Goal: Navigation & Orientation: Find specific page/section

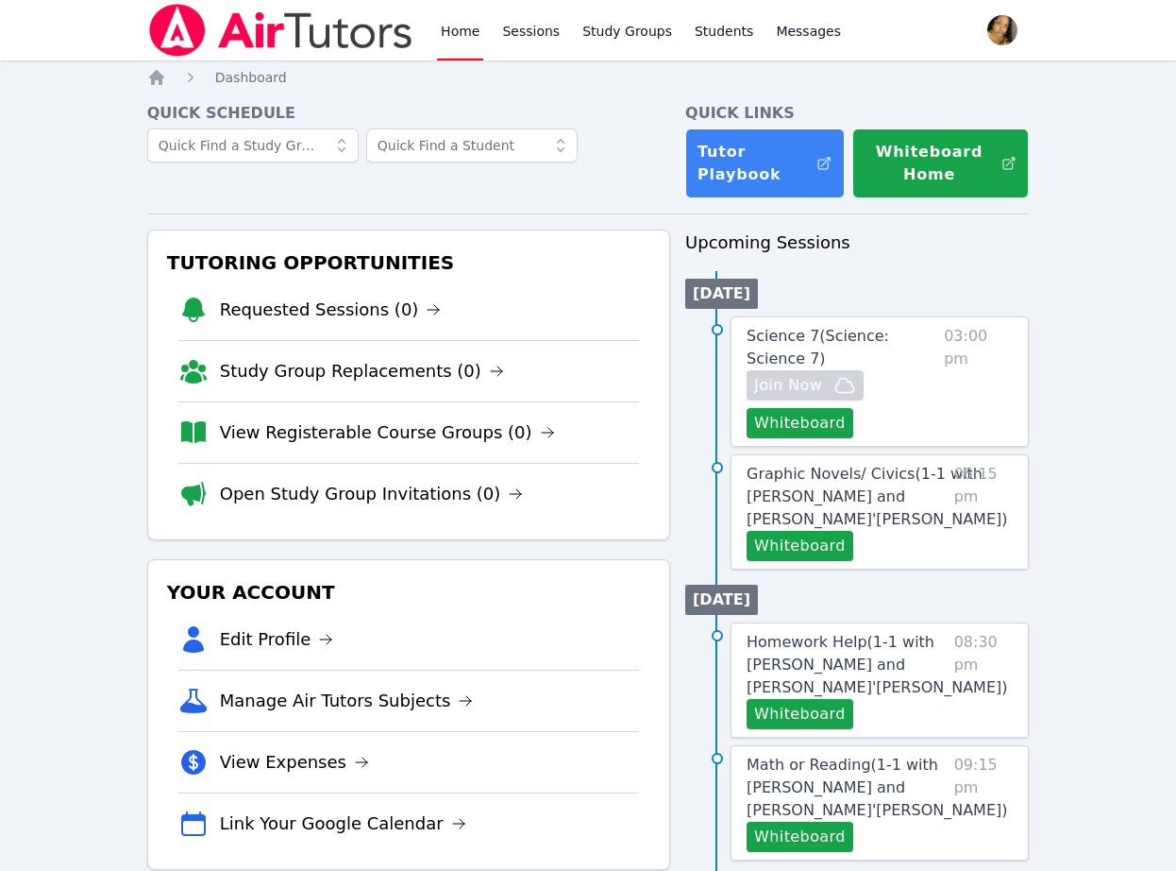
click at [766, 108] on h4 "Quick Links" at bounding box center [857, 113] width 344 height 23
click at [1057, 284] on div "Home Sessions Study Groups Students Messages Open user menu [PERSON_NAME]'[PERS…" at bounding box center [588, 847] width 1176 height 1695
click at [245, 144] on input "text" at bounding box center [253, 145] width 212 height 34
